Goal: Transaction & Acquisition: Purchase product/service

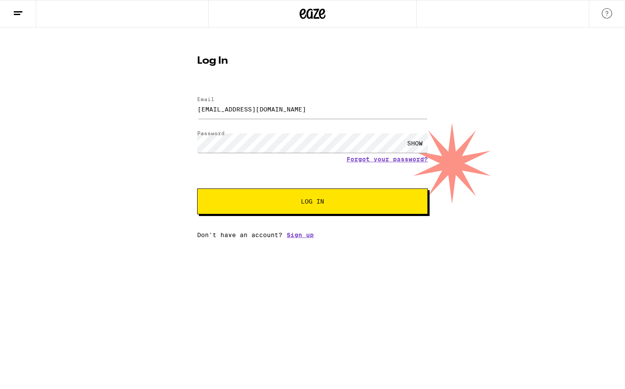
click at [278, 199] on span "Log In" at bounding box center [312, 201] width 161 height 6
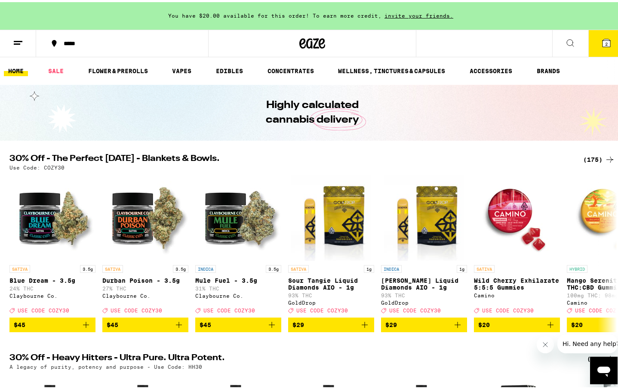
click at [601, 43] on icon at bounding box center [606, 41] width 10 height 10
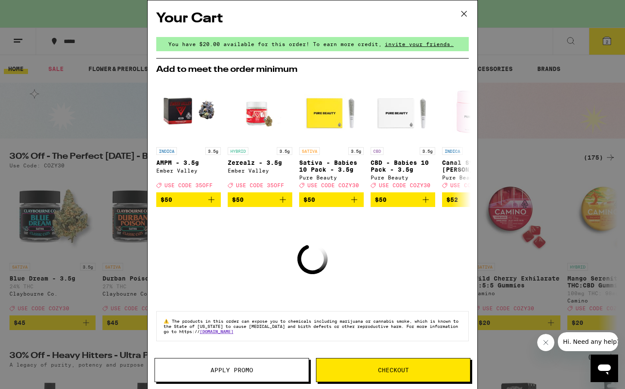
click at [464, 15] on icon at bounding box center [463, 13] width 13 height 13
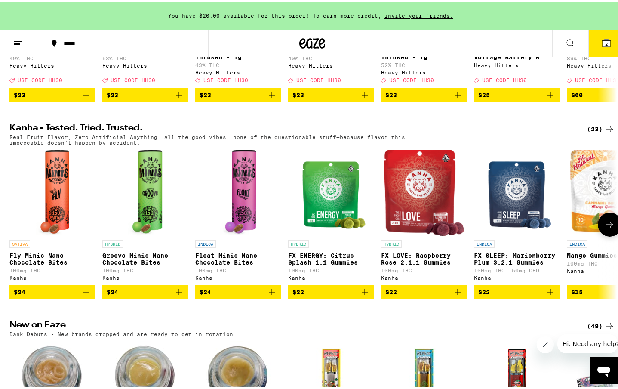
scroll to position [430, 0]
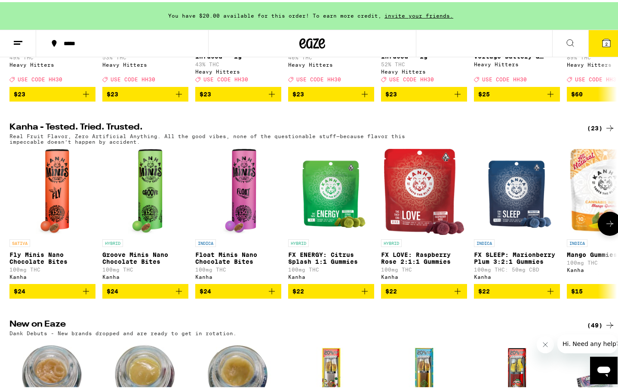
click at [603, 234] on button at bounding box center [610, 222] width 24 height 24
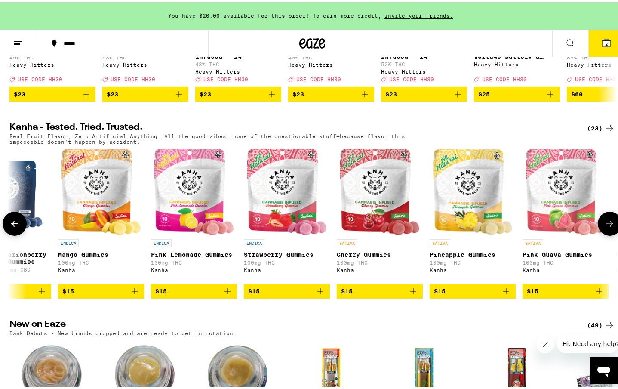
scroll to position [0, 511]
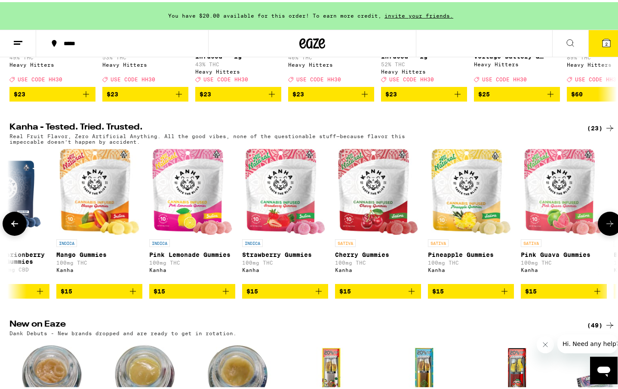
click at [603, 234] on button at bounding box center [610, 222] width 24 height 24
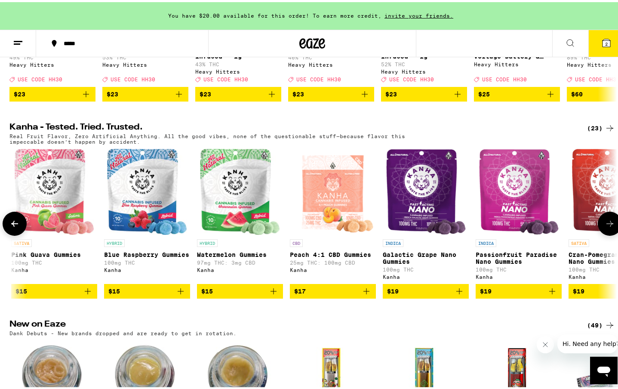
scroll to position [0, 1021]
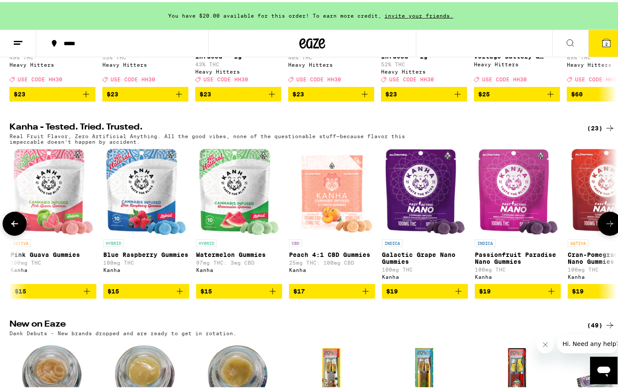
click at [603, 234] on button at bounding box center [610, 222] width 24 height 24
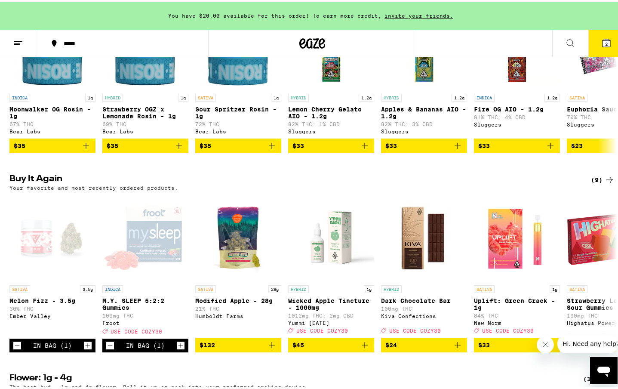
scroll to position [789, 0]
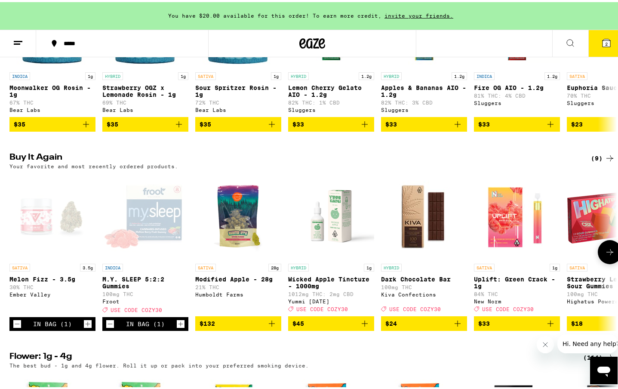
click at [13, 327] on icon "Decrement" at bounding box center [17, 322] width 8 height 10
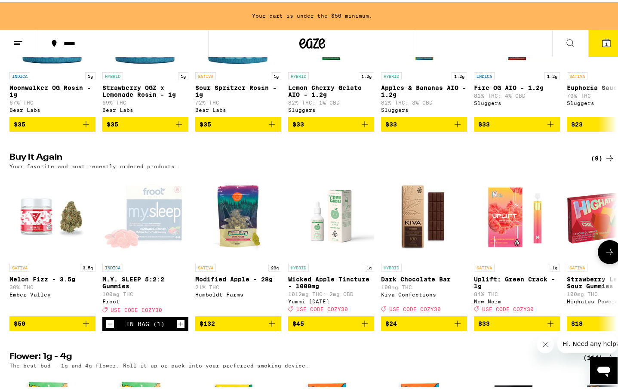
click at [108, 322] on icon "Decrement" at bounding box center [110, 322] width 5 height 0
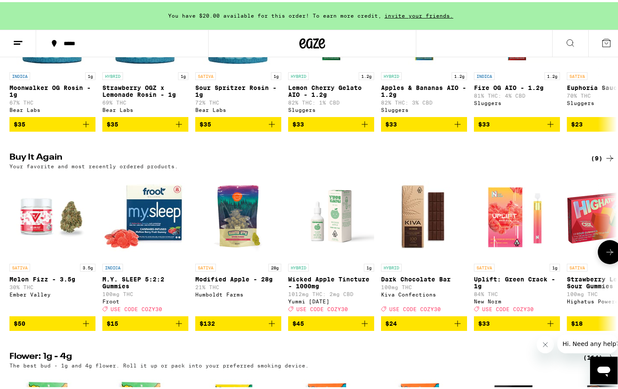
click at [176, 324] on icon "Add to bag" at bounding box center [179, 321] width 6 height 6
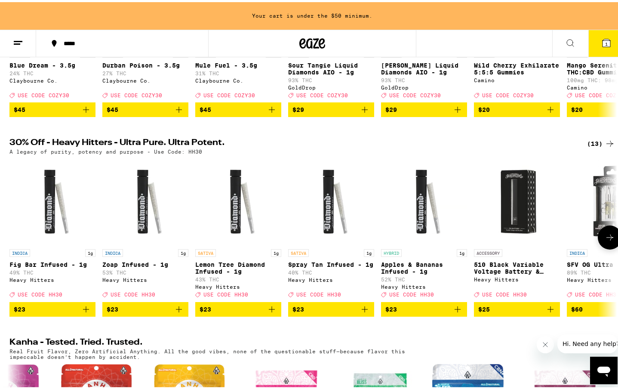
scroll to position [0, 0]
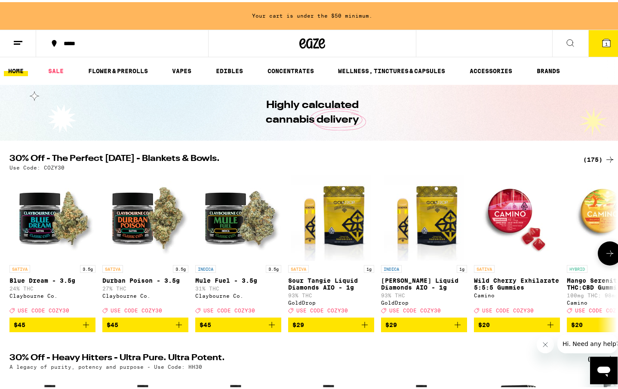
click at [176, 328] on icon "Add to bag" at bounding box center [179, 323] width 10 height 10
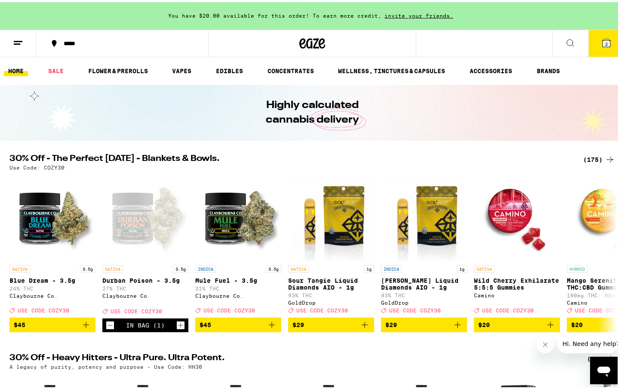
click at [603, 44] on icon at bounding box center [607, 41] width 8 height 8
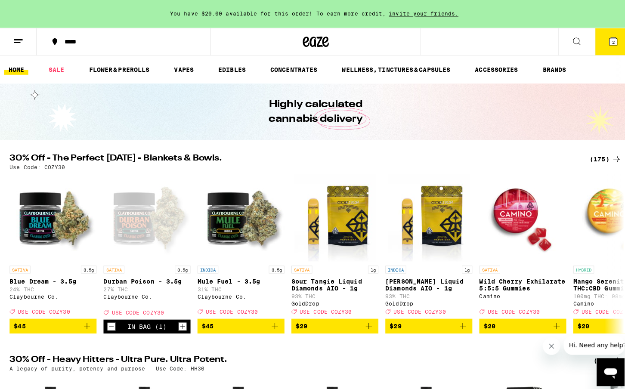
scroll to position [0, 1532]
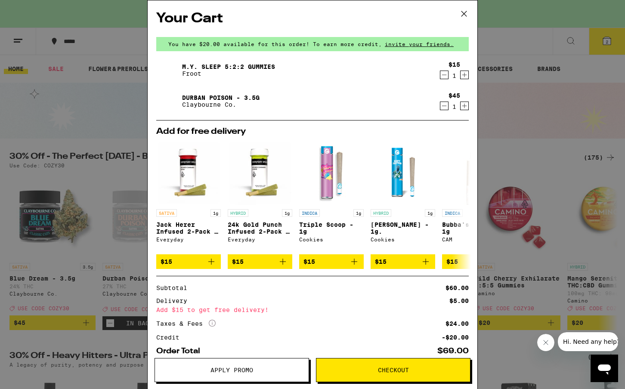
click at [252, 374] on button "Apply Promo" at bounding box center [231, 370] width 154 height 24
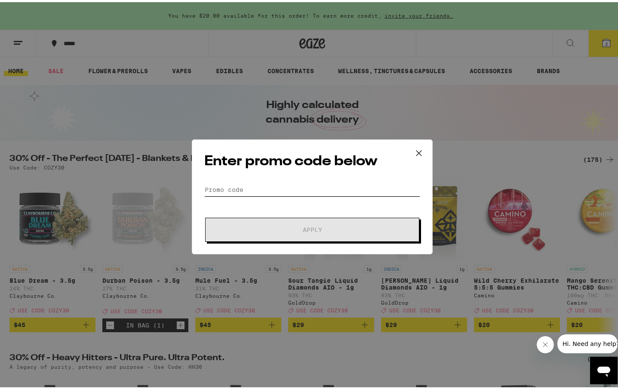
click at [266, 189] on input "Promo Code" at bounding box center [312, 187] width 216 height 13
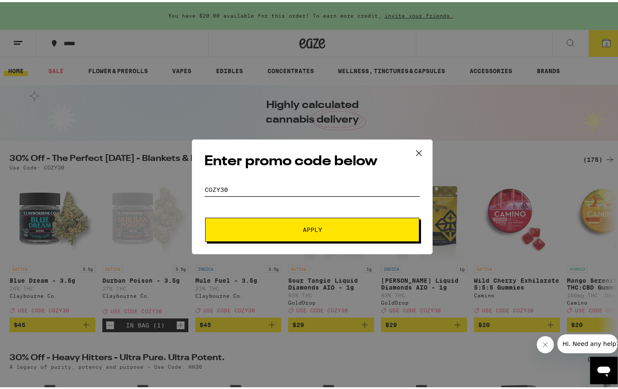
type input "COZY30"
click at [272, 223] on button "Apply" at bounding box center [312, 228] width 214 height 24
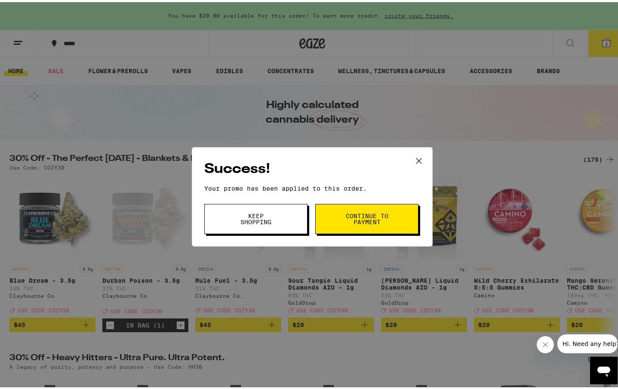
click at [272, 223] on button "Keep Shopping" at bounding box center [255, 217] width 103 height 30
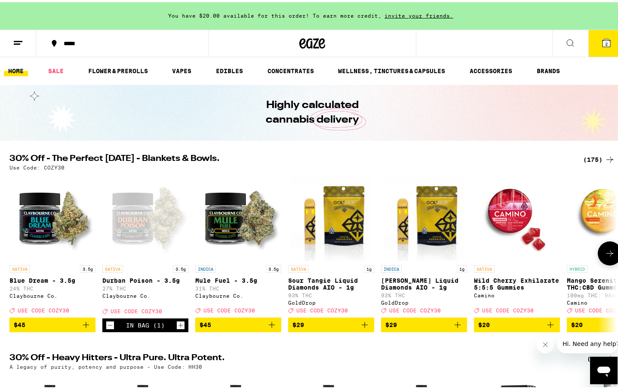
click at [605, 256] on icon at bounding box center [610, 251] width 10 height 10
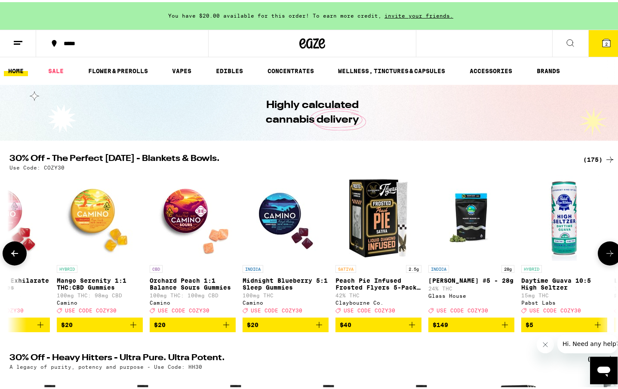
scroll to position [0, 511]
click at [605, 256] on icon at bounding box center [610, 251] width 10 height 10
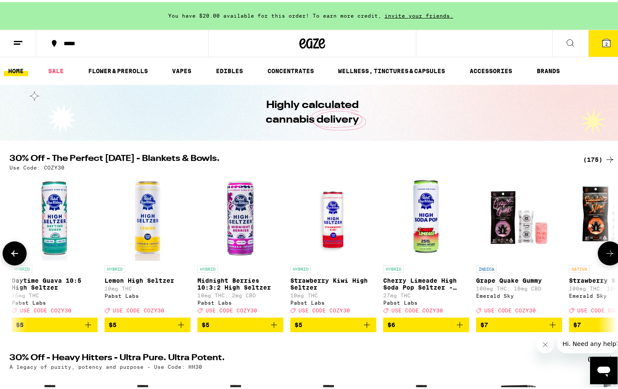
scroll to position [0, 1021]
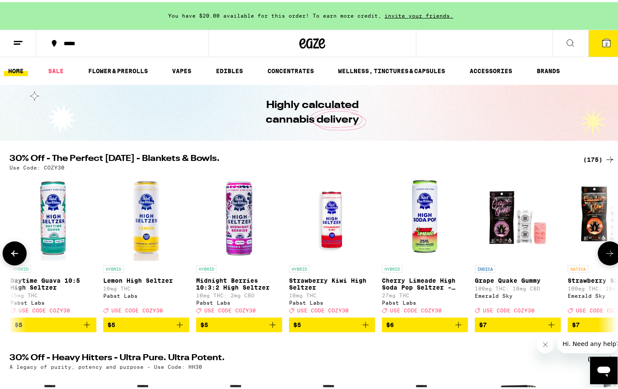
click at [605, 254] on icon at bounding box center [610, 251] width 10 height 10
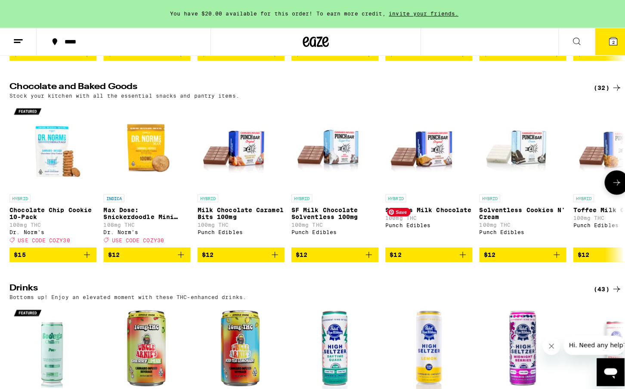
scroll to position [3370, 0]
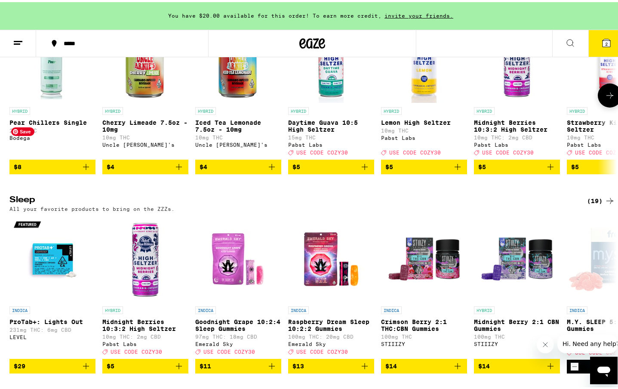
click at [61, 101] on img "Open page for Pear Chillers Single from Bodega" at bounding box center [52, 58] width 86 height 86
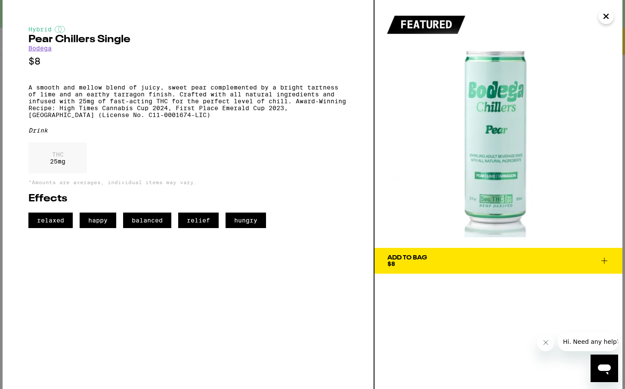
click at [604, 260] on icon at bounding box center [604, 261] width 6 height 6
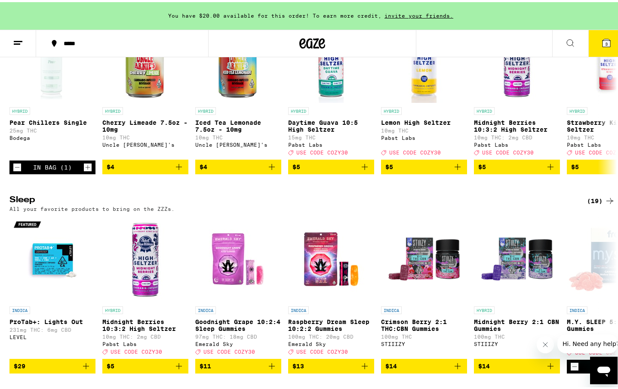
click at [253, 300] on img "Open page for Goodnight Grape 10:2:4 Sleep Gummies from Emerald Sky" at bounding box center [238, 257] width 86 height 86
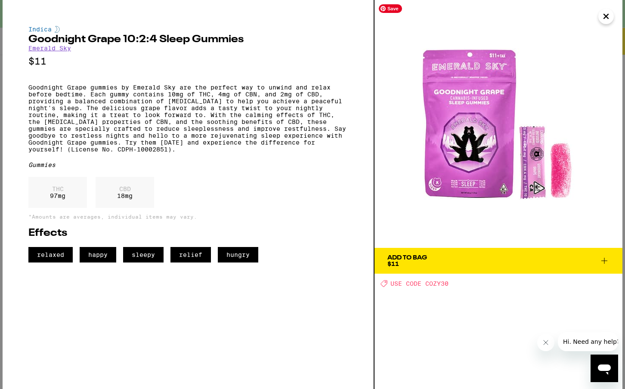
click at [605, 15] on icon "Close" at bounding box center [606, 16] width 10 height 13
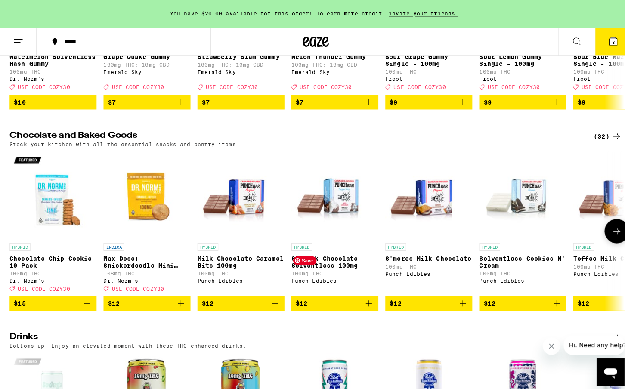
scroll to position [3027, 0]
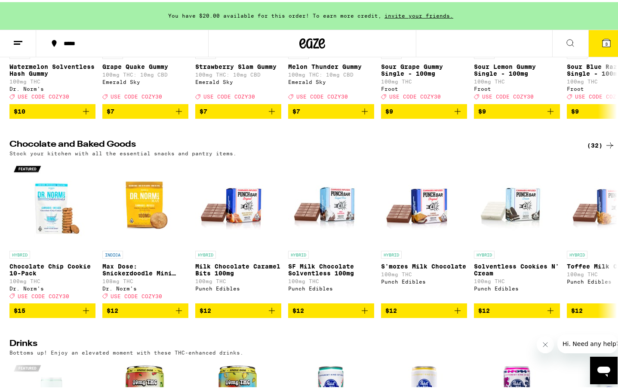
click at [591, 43] on button "3" at bounding box center [607, 41] width 36 height 27
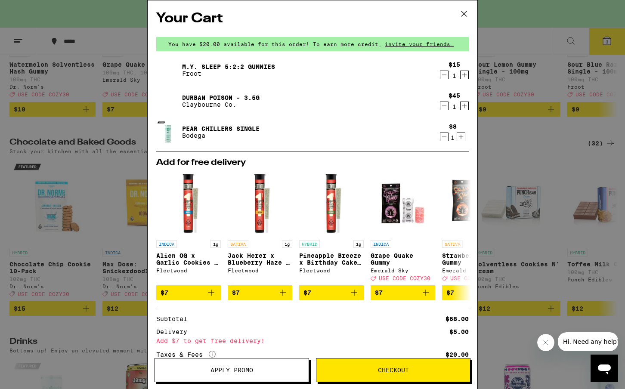
click at [461, 15] on icon at bounding box center [463, 13] width 13 height 13
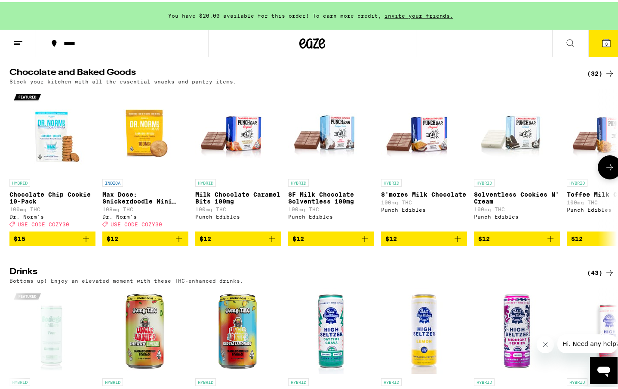
scroll to position [3386, 0]
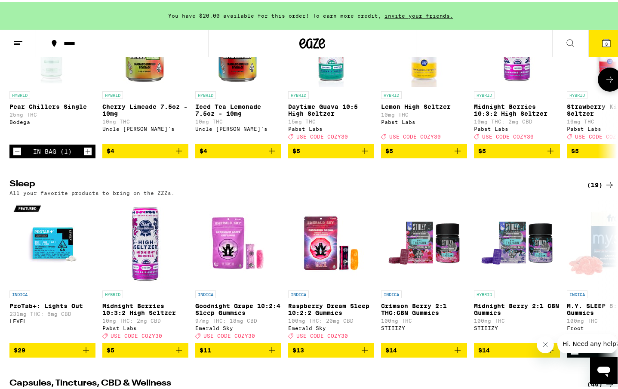
click at [86, 152] on icon "Increment" at bounding box center [88, 149] width 5 height 5
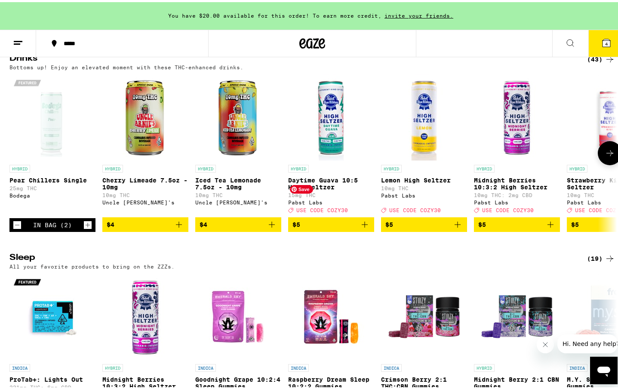
scroll to position [3171, 0]
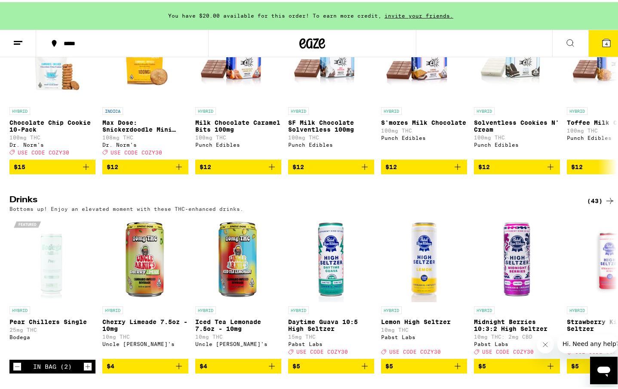
click at [603, 42] on icon at bounding box center [607, 41] width 8 height 8
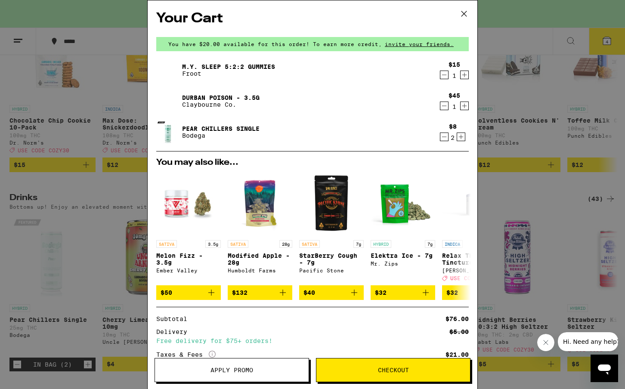
click at [462, 16] on icon at bounding box center [463, 13] width 13 height 13
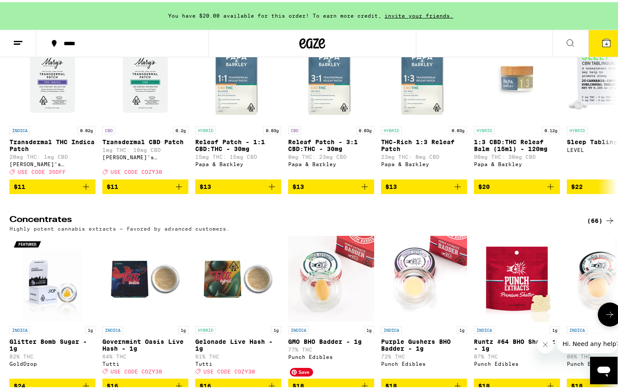
scroll to position [3744, 0]
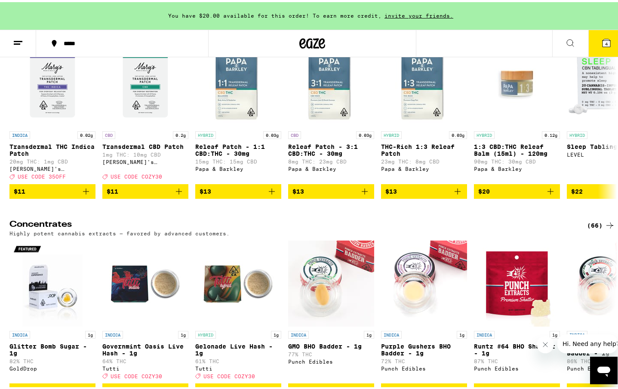
click at [568, 40] on icon at bounding box center [570, 41] width 10 height 10
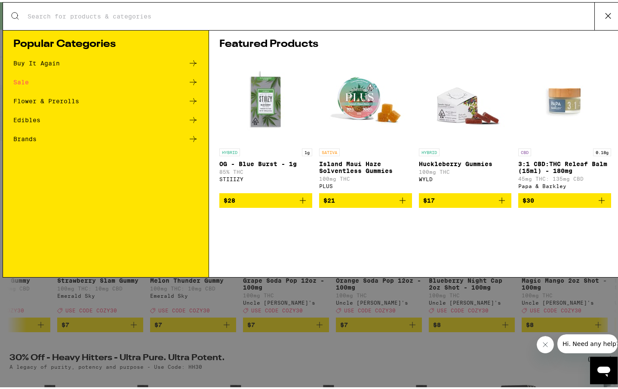
scroll to position [0, 0]
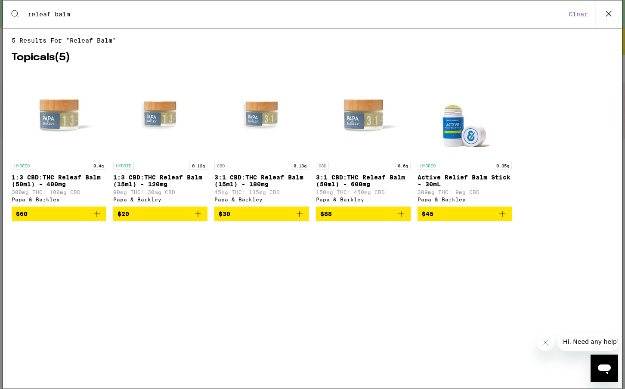
type input "releaf balm"
click at [604, 15] on icon at bounding box center [608, 13] width 13 height 13
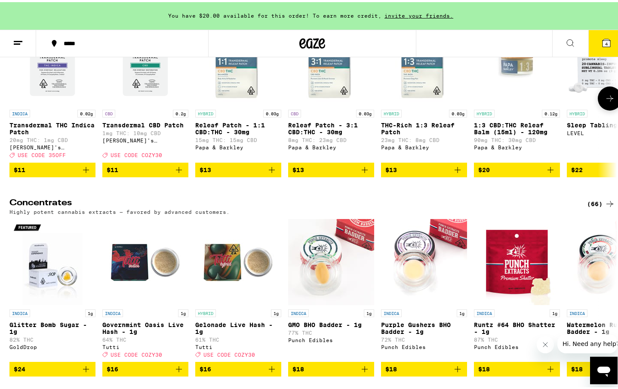
scroll to position [3800, 0]
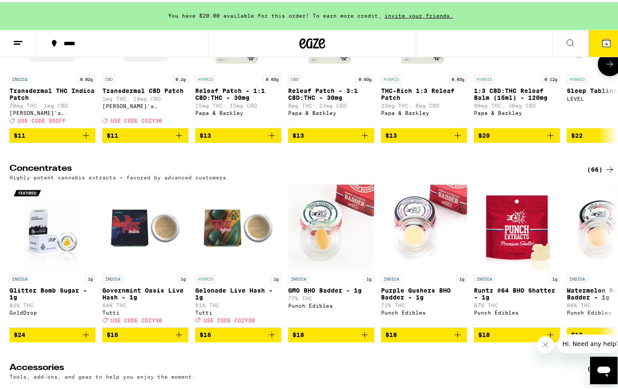
click at [605, 67] on icon at bounding box center [610, 62] width 10 height 10
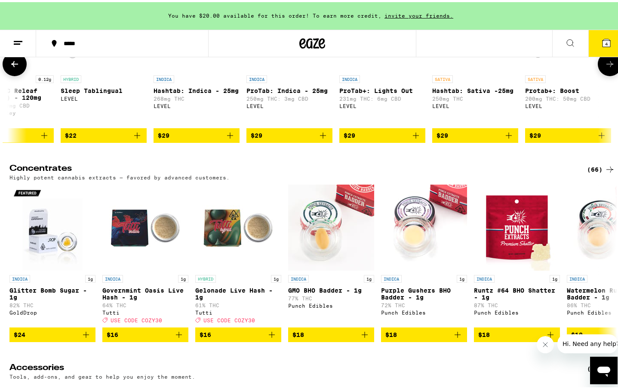
scroll to position [0, 511]
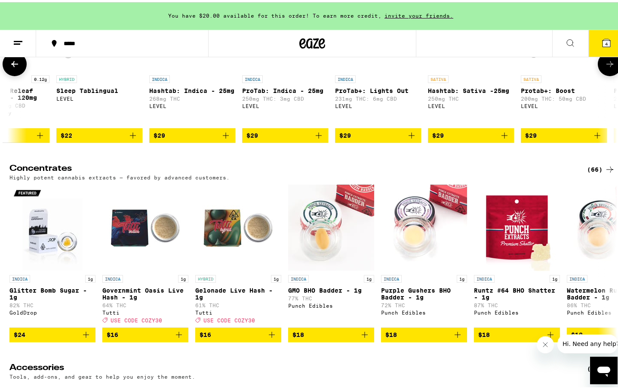
click at [89, 139] on span "$22" at bounding box center [99, 133] width 77 height 10
click at [60, 139] on icon "Decrement" at bounding box center [64, 134] width 8 height 10
click at [105, 69] on img "Open page for Sleep Tablingual from LEVEL" at bounding box center [99, 26] width 86 height 86
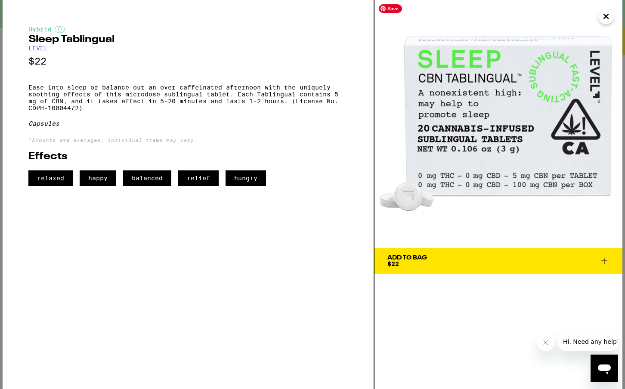
click at [605, 17] on icon "Close" at bounding box center [606, 16] width 4 height 4
